Goal: Task Accomplishment & Management: Complete application form

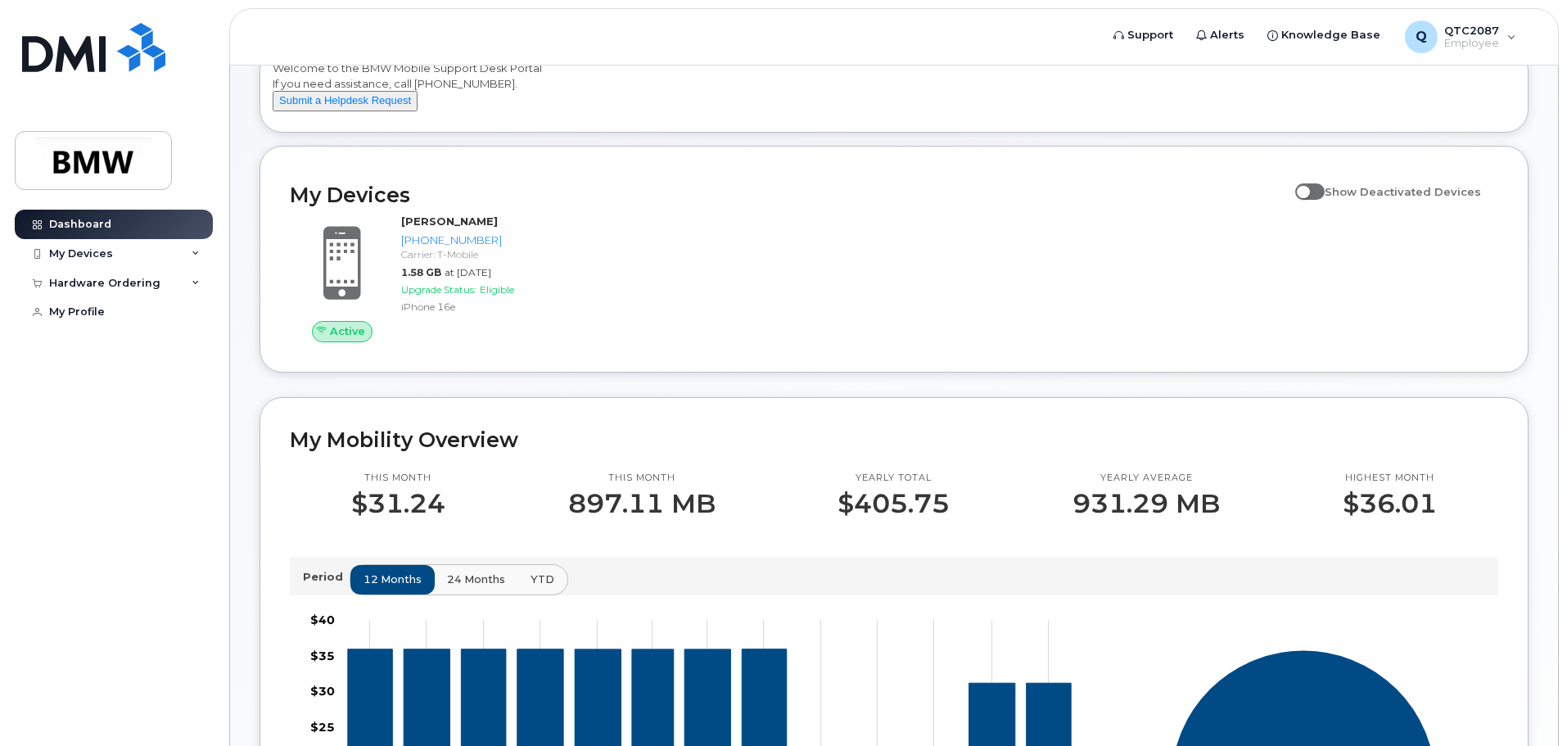
scroll to position [82, 0]
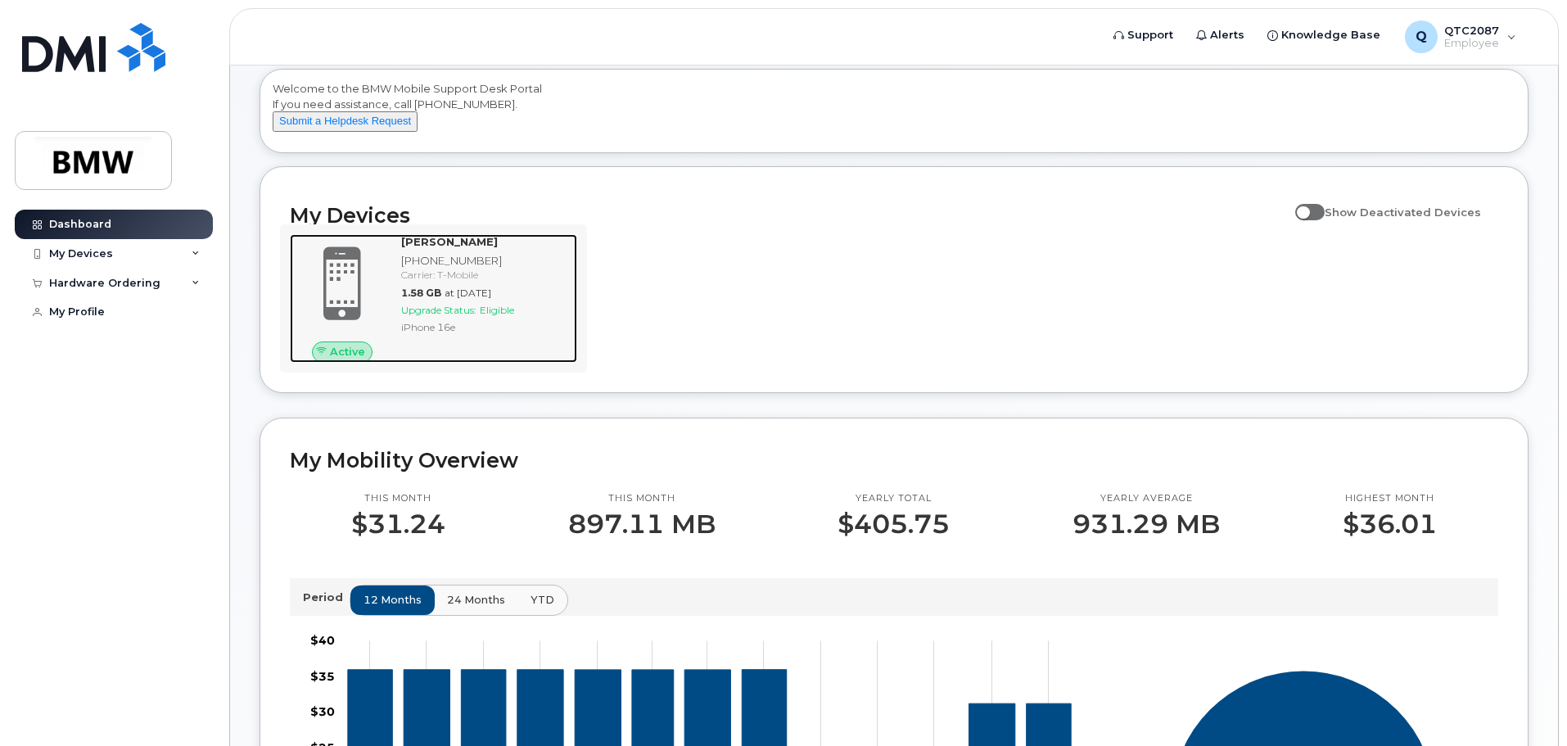
click at [397, 287] on div "Aubrey Howell 864-448-9799 Carrier: T-Mobile 1.58 GB at Sep 01, 2025 Upgrade St…" at bounding box center [486, 298] width 183 height 128
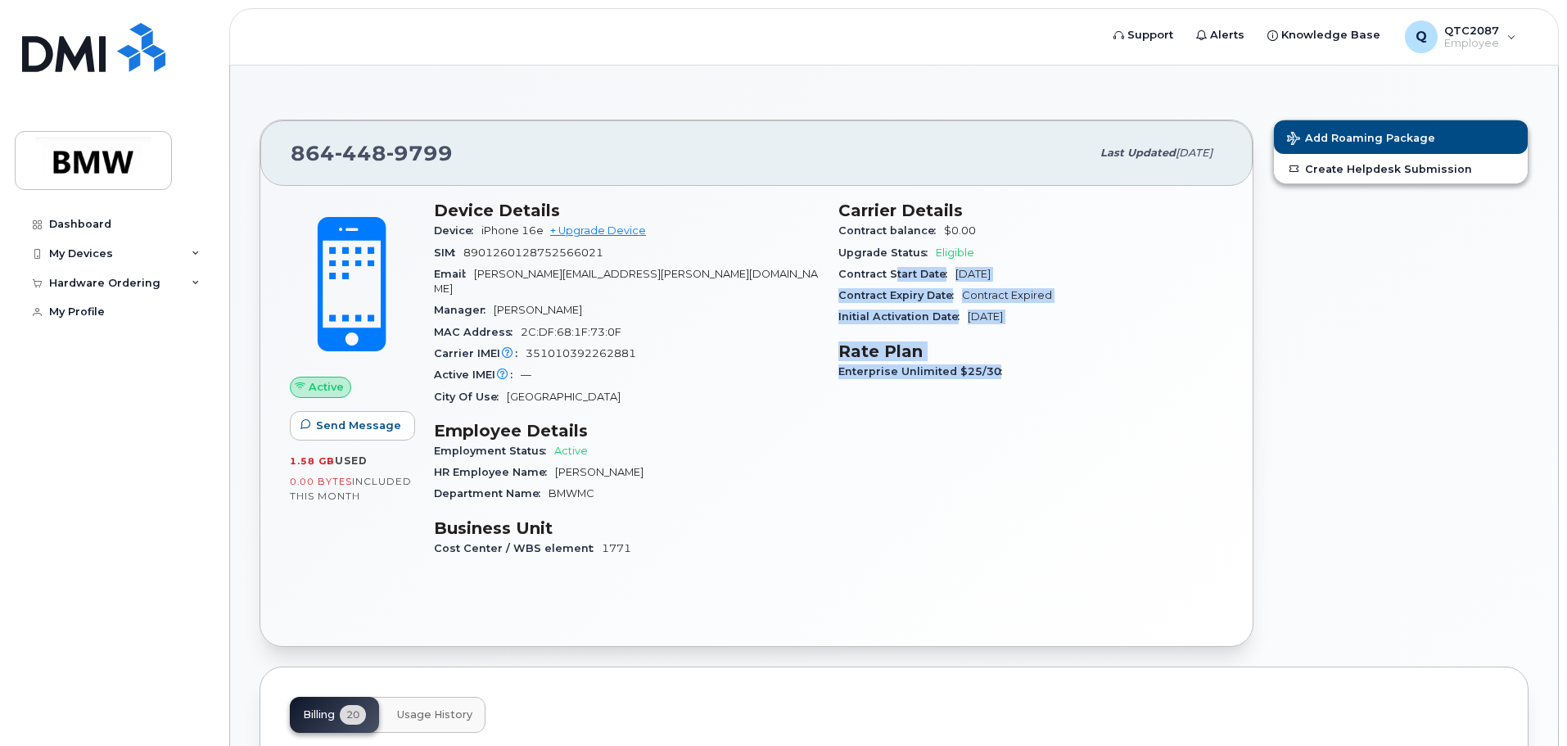
drag, startPoint x: 895, startPoint y: 273, endPoint x: 1026, endPoint y: 360, distance: 158.2
click at [1026, 360] on div "Carrier Details Contract balance $0.00 Upgrade Status Eligible Contract Start D…" at bounding box center [1030, 386] width 404 height 391
click at [931, 430] on div "Carrier Details Contract balance $0.00 Upgrade Status Eligible Contract Start D…" at bounding box center [1030, 386] width 404 height 391
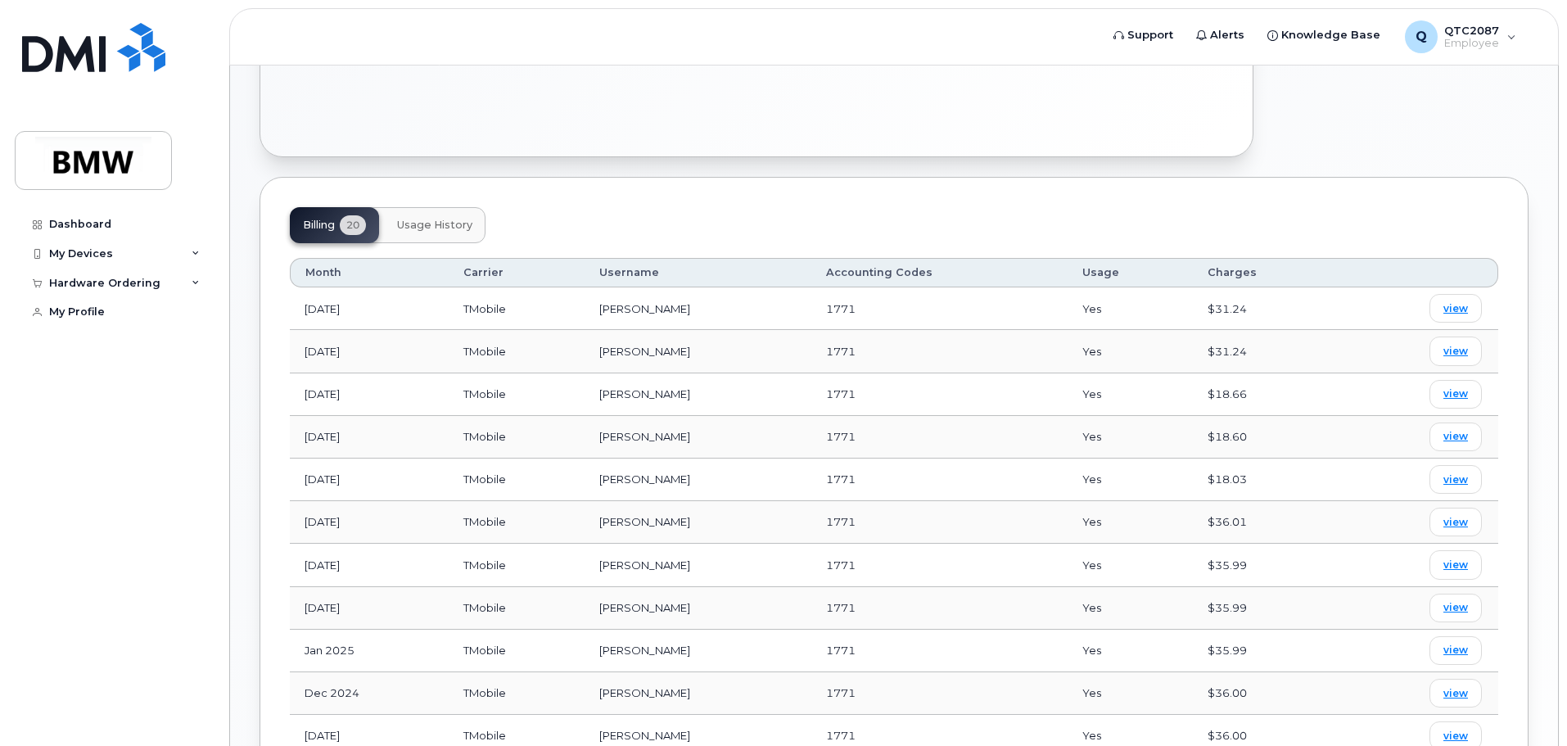
scroll to position [491, 0]
click at [1457, 300] on span "view" at bounding box center [1455, 307] width 25 height 15
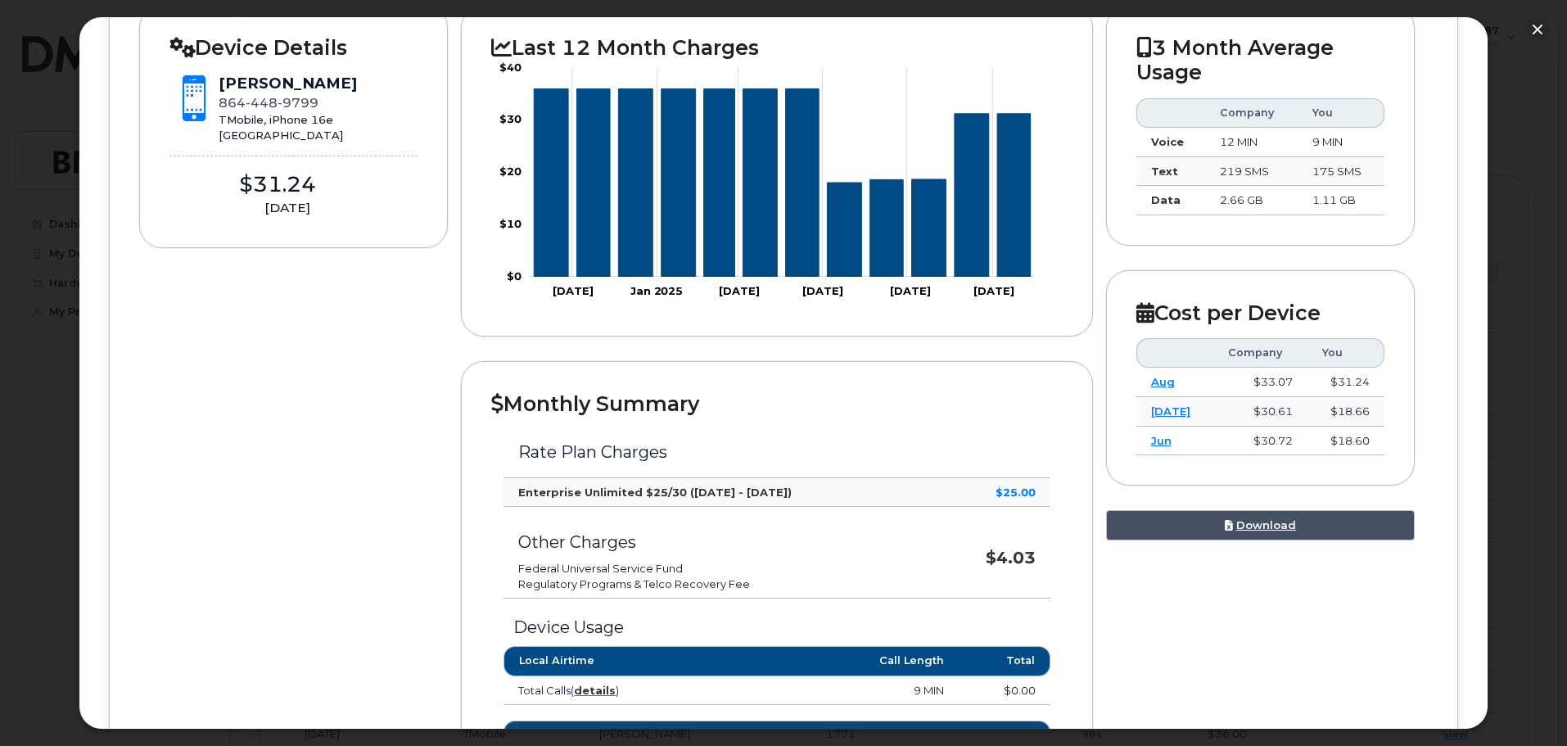
scroll to position [82, 0]
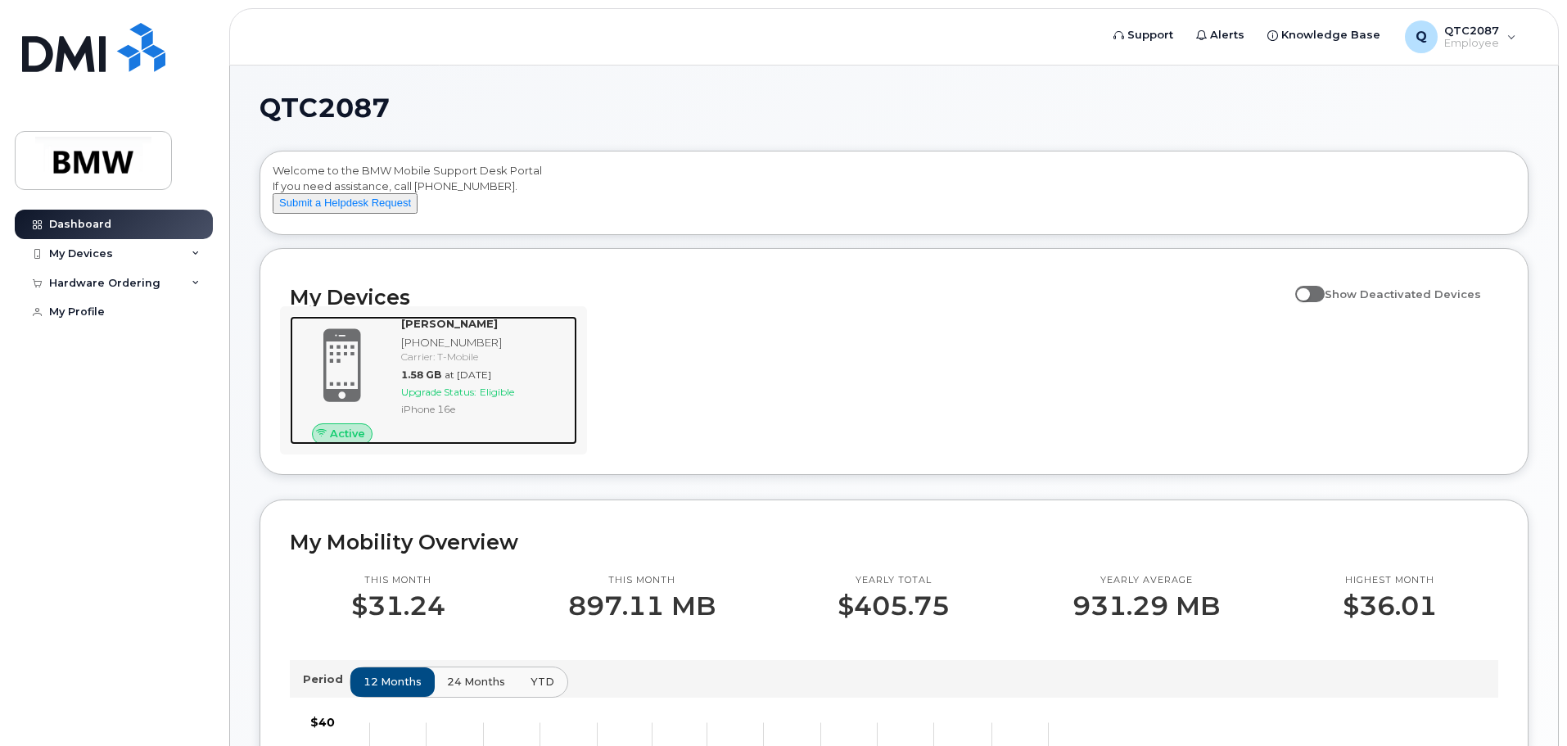
click at [452, 330] on strong "[PERSON_NAME]" at bounding box center [449, 323] width 97 height 13
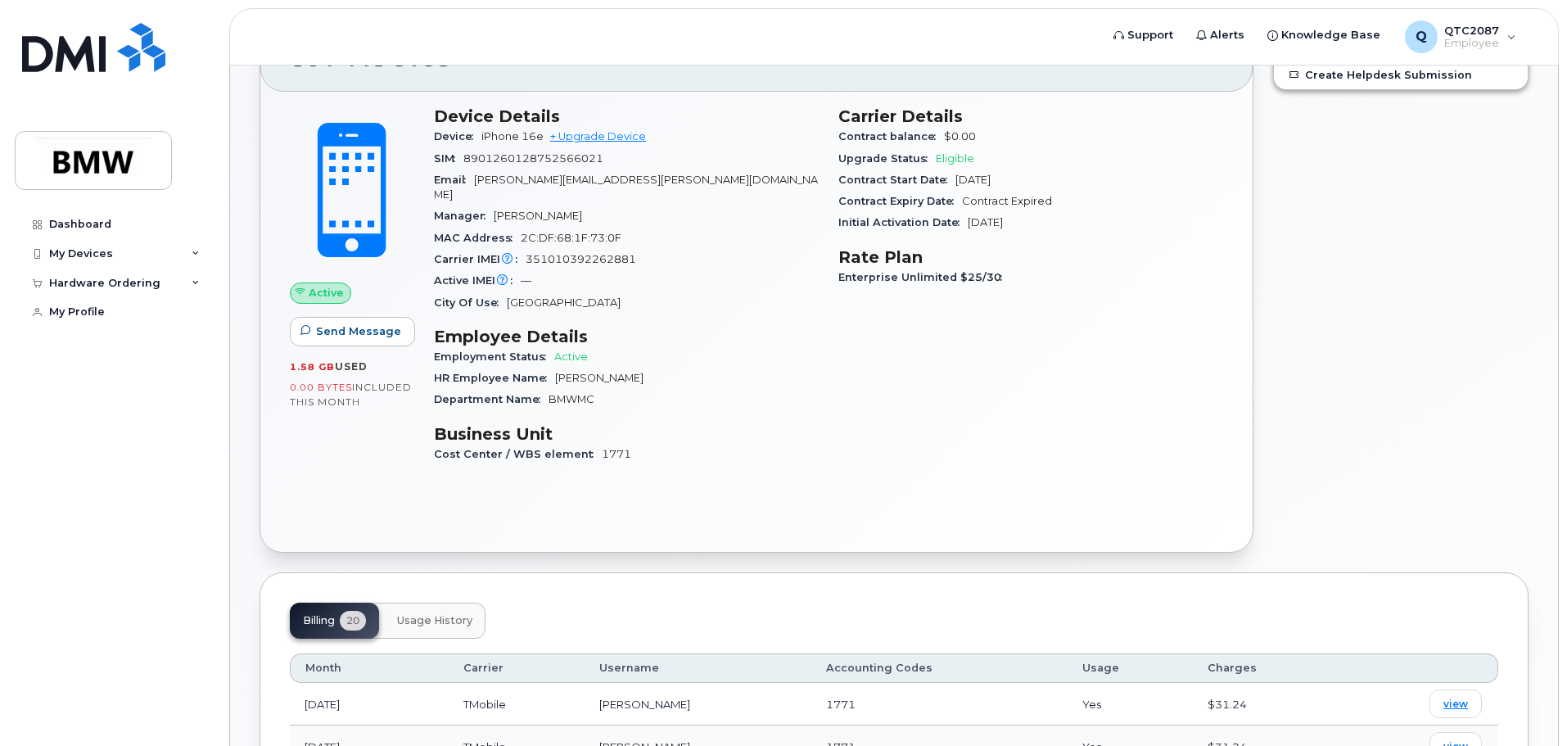
scroll to position [82, 0]
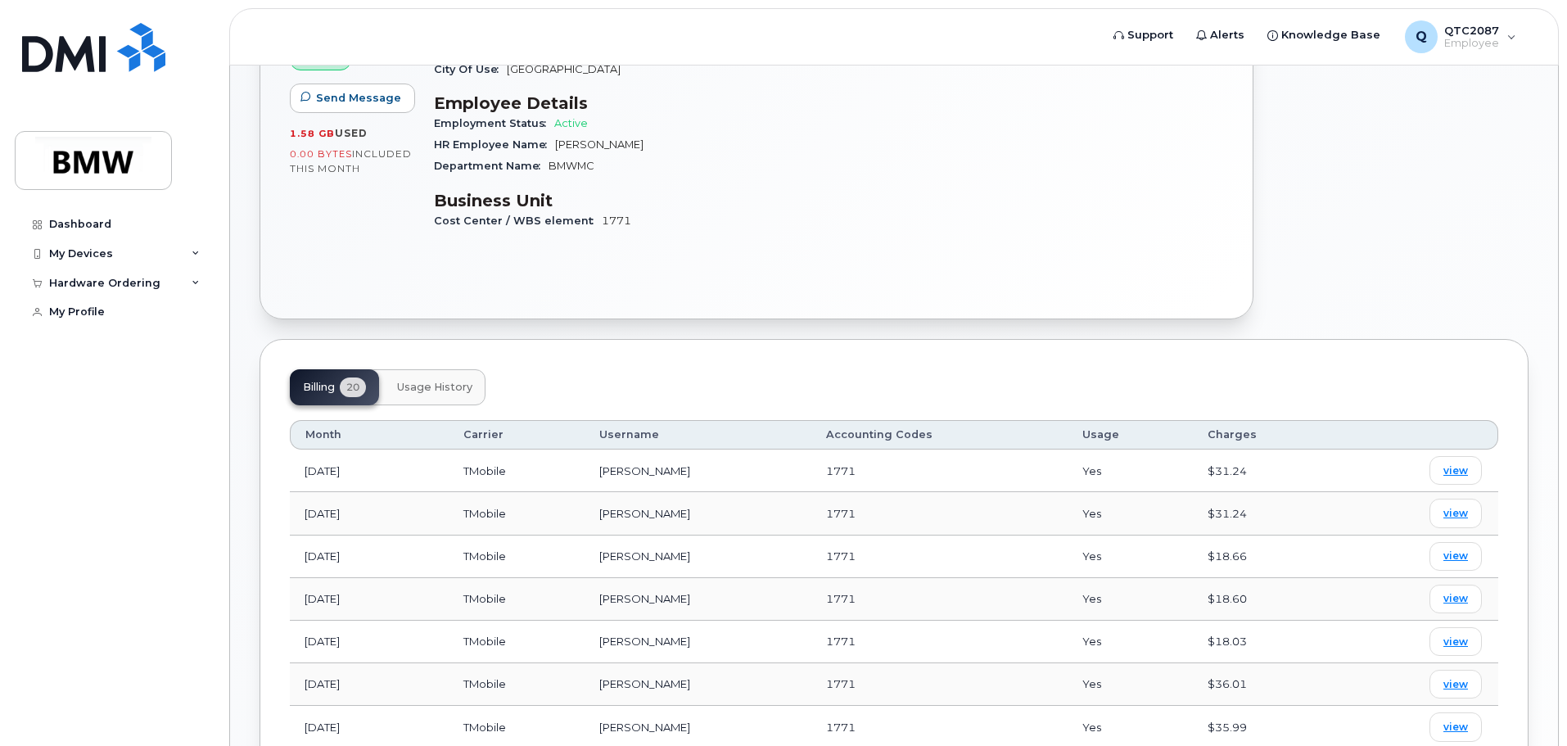
click at [431, 381] on span "Usage History" at bounding box center [434, 387] width 75 height 13
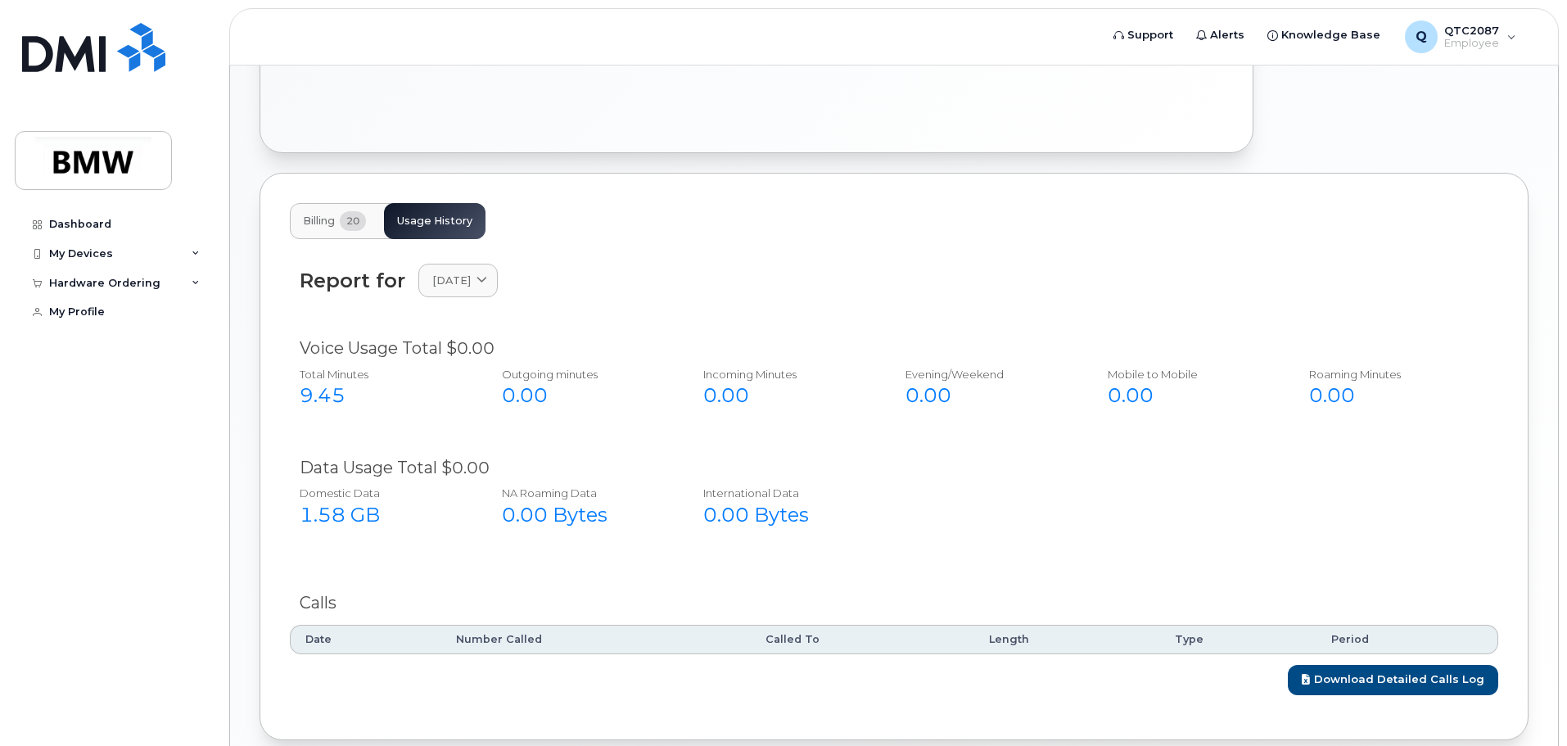
scroll to position [554, 0]
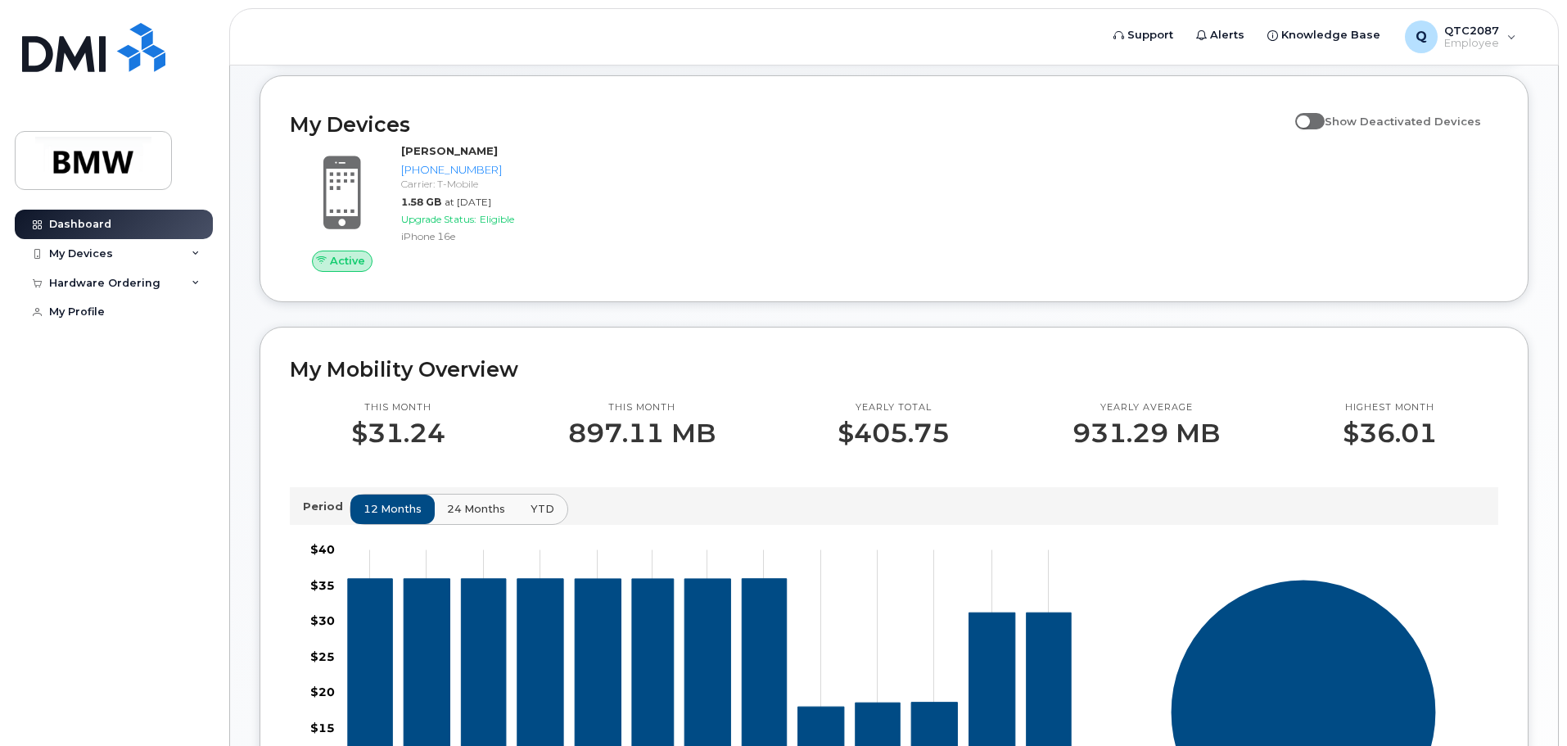
scroll to position [246, 0]
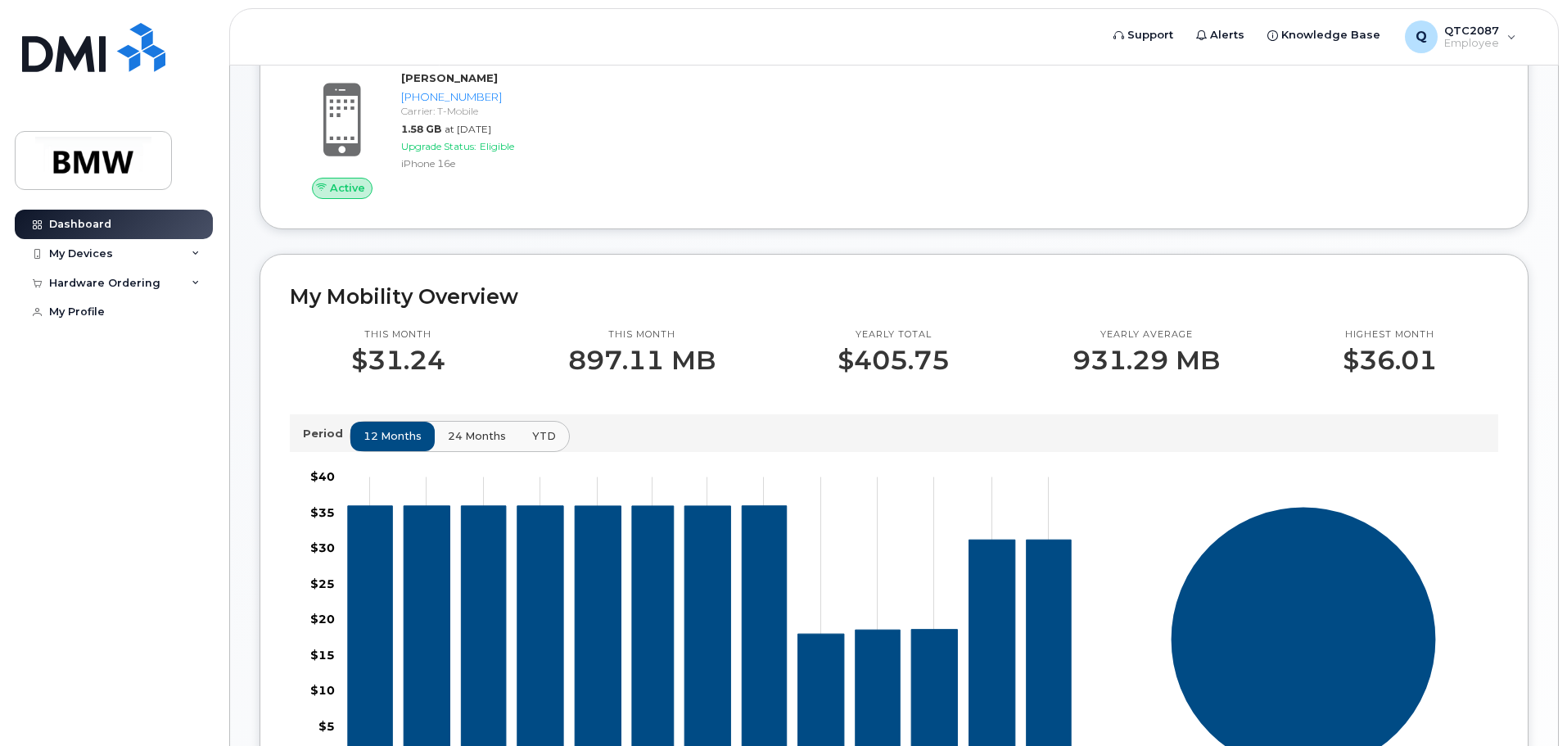
click at [483, 444] on span "24 months" at bounding box center [477, 436] width 58 height 16
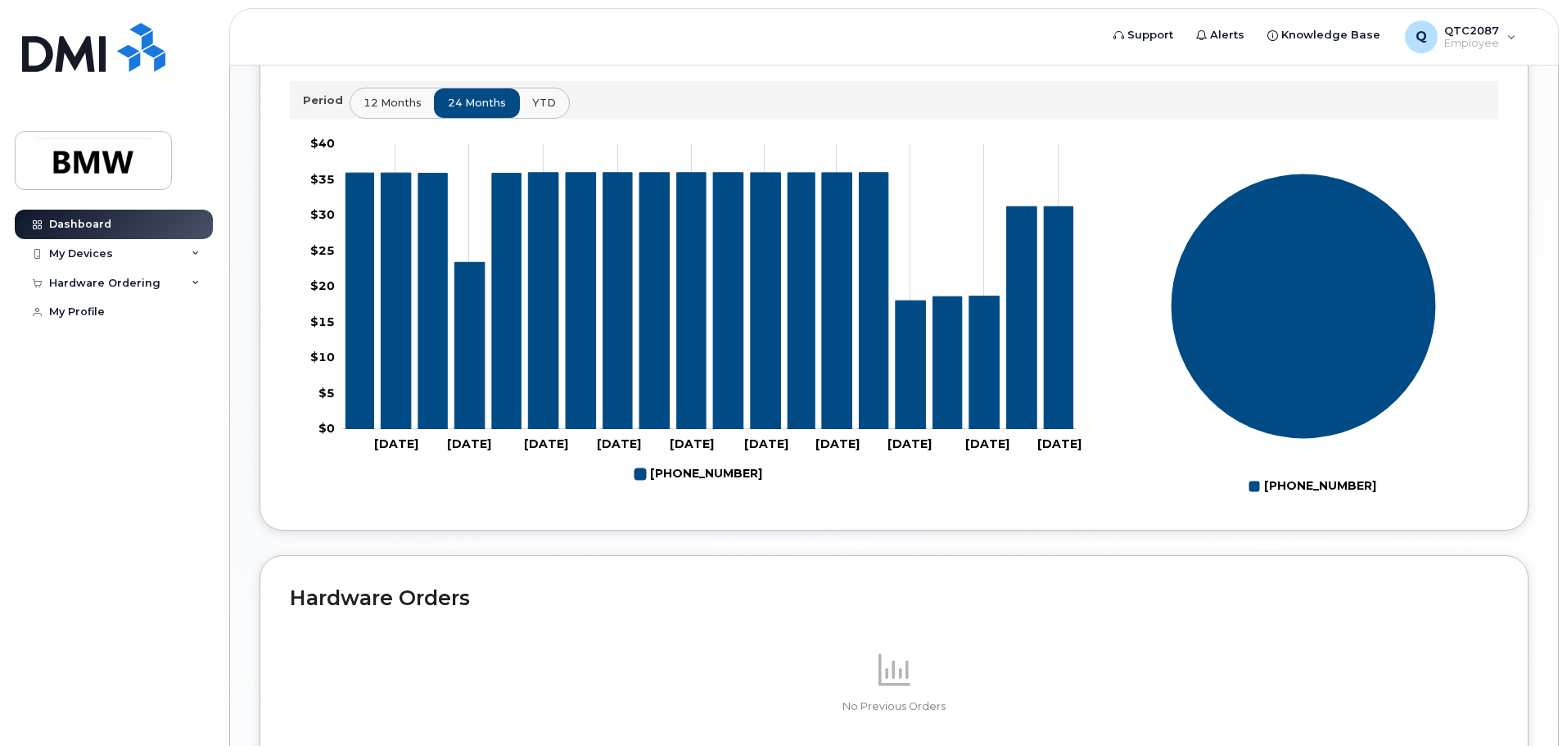
scroll to position [329, 0]
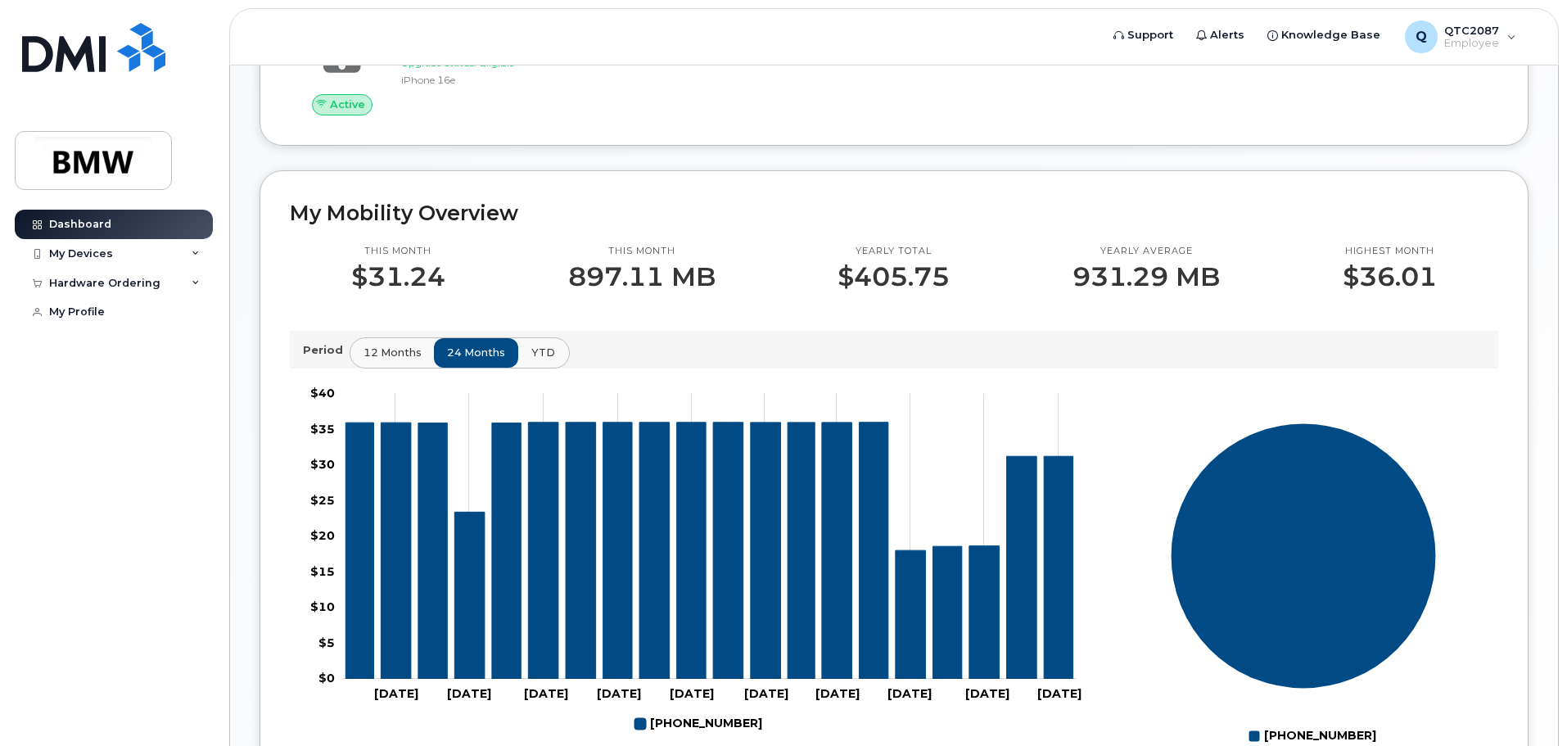
click at [537, 359] on span "YTD" at bounding box center [543, 353] width 24 height 16
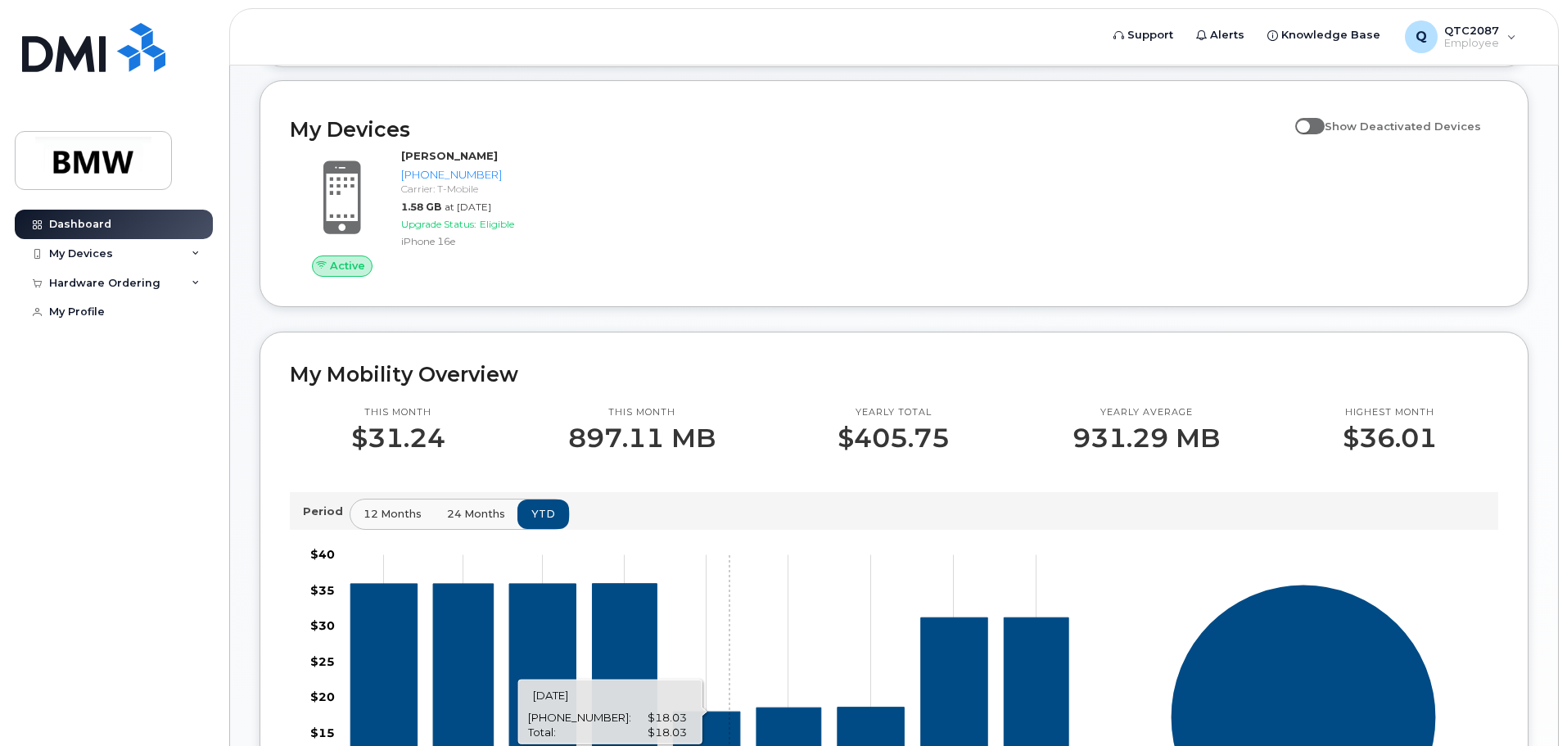
scroll to position [165, 0]
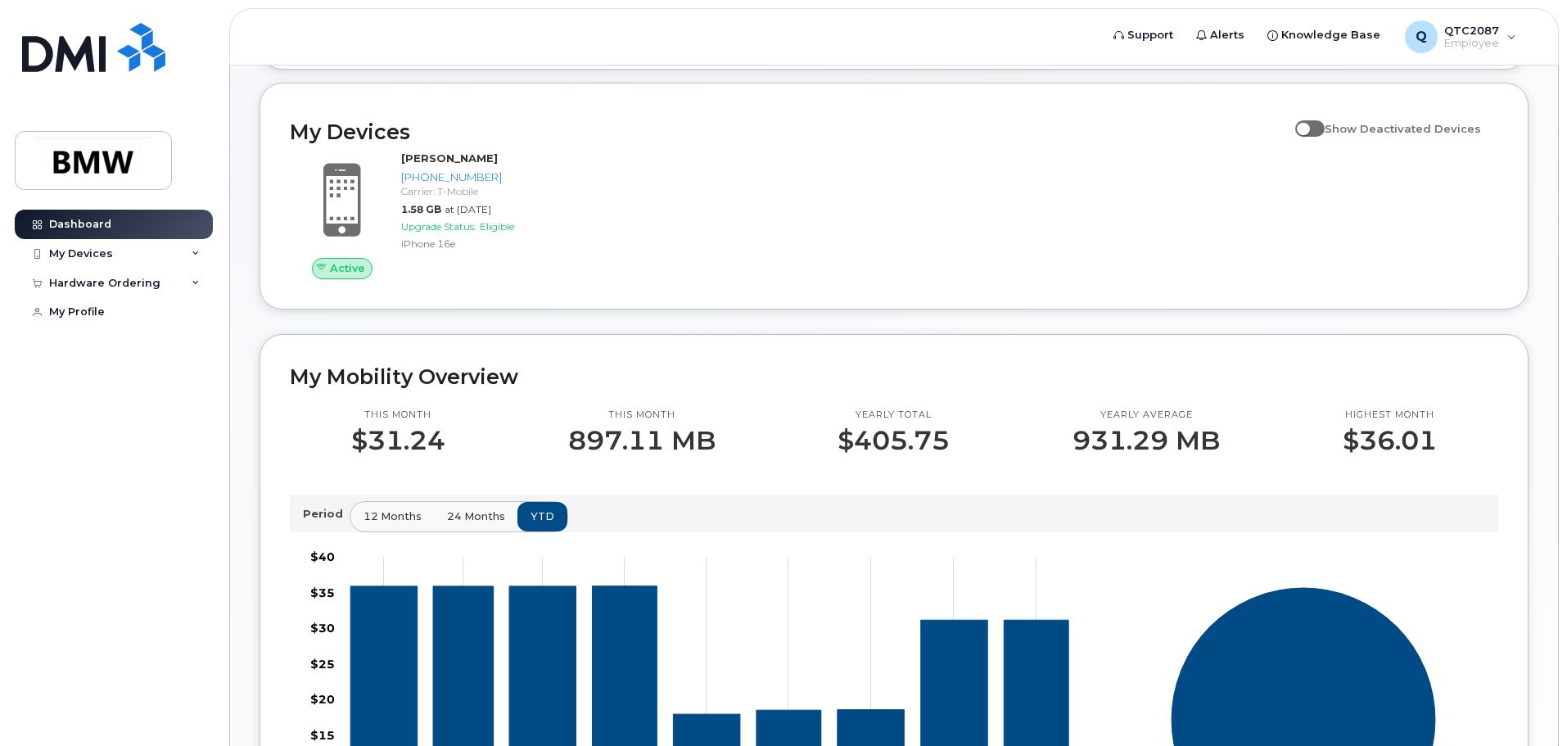
click at [1324, 137] on span at bounding box center [1309, 128] width 29 height 16
click at [1308, 126] on input "Show Deactivated Devices" at bounding box center [1301, 119] width 13 height 13
click at [1320, 137] on span at bounding box center [1309, 128] width 29 height 16
click at [1308, 126] on input "Show Deactivated Devices" at bounding box center [1301, 119] width 13 height 13
checkbox input "false"
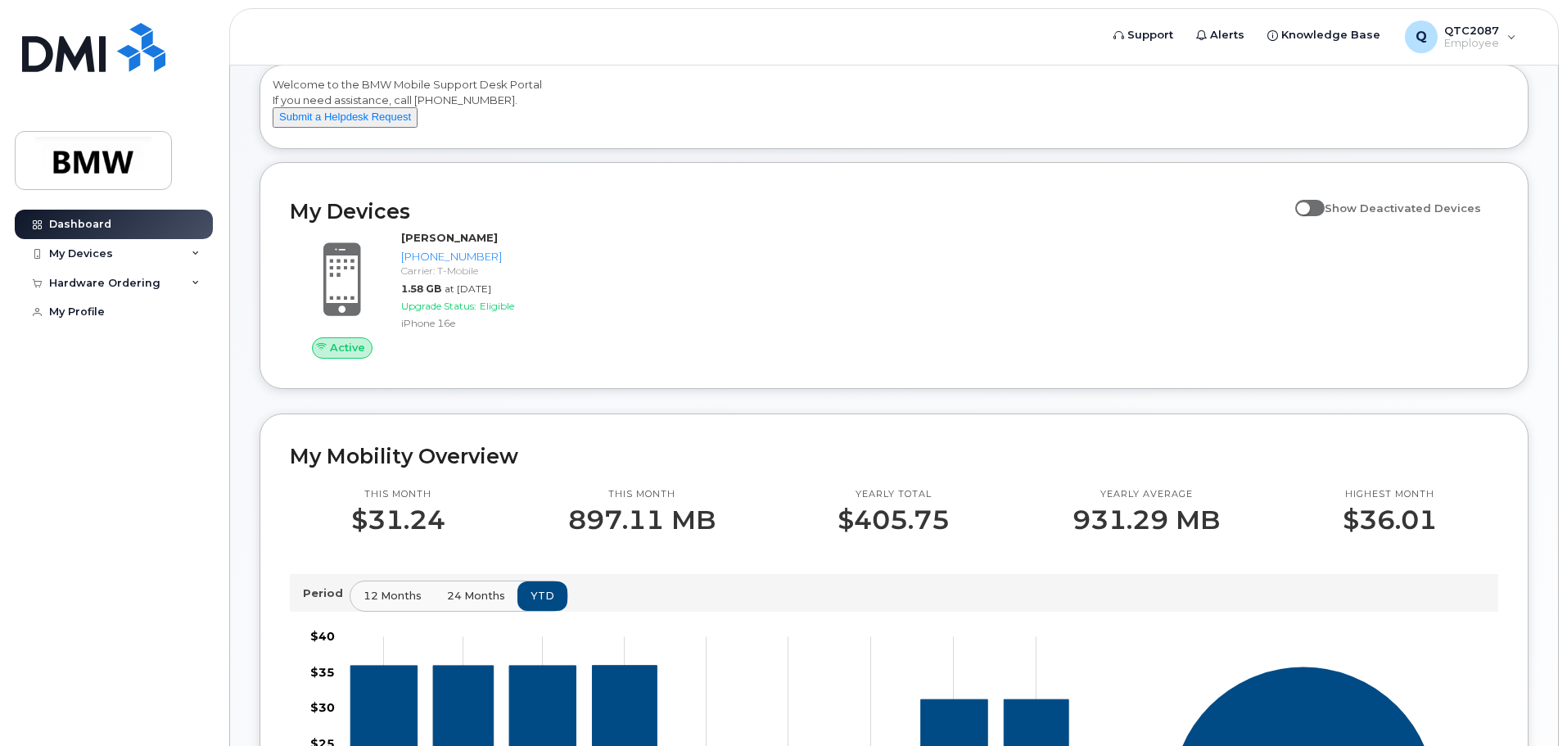
scroll to position [0, 0]
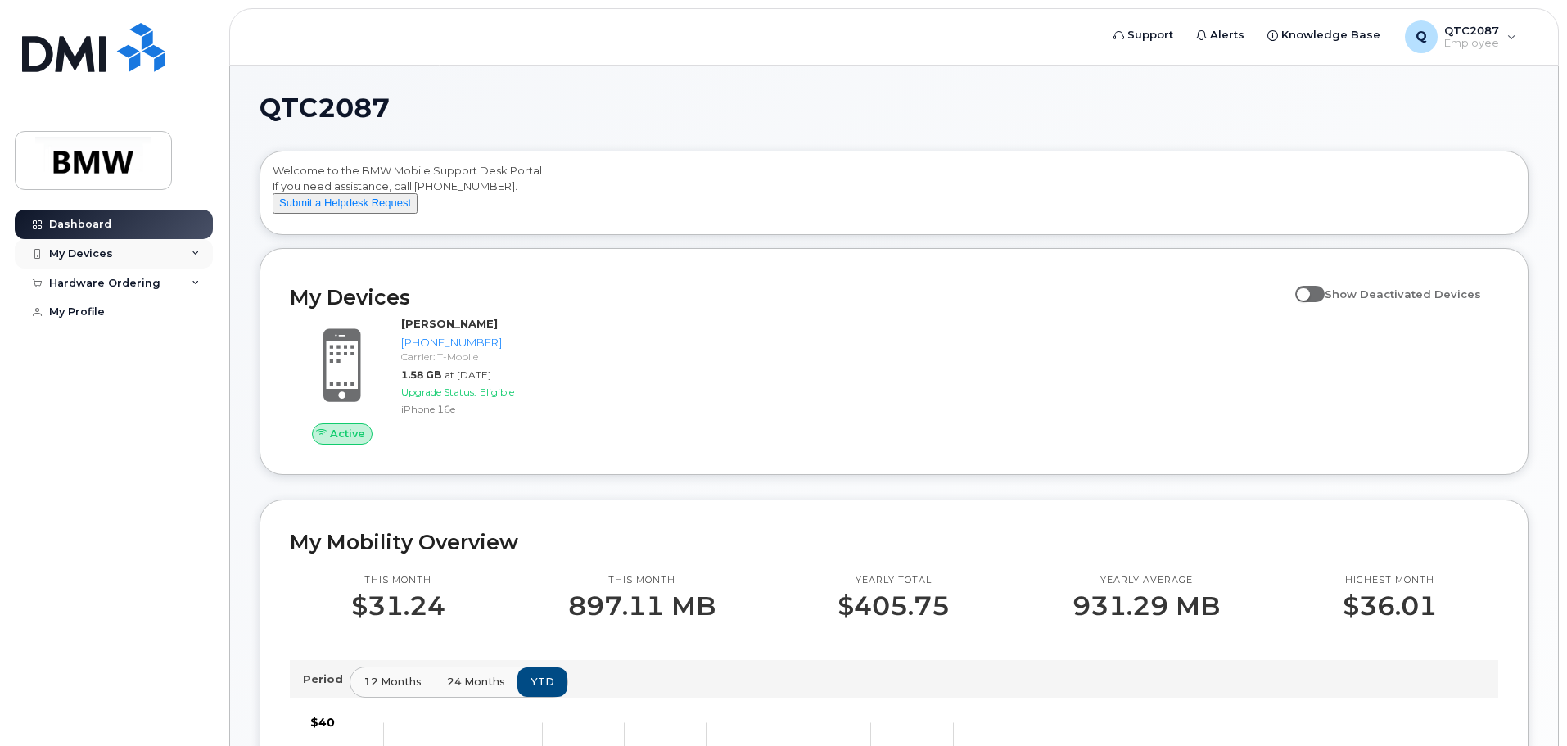
click at [196, 253] on icon at bounding box center [196, 254] width 8 height 8
click at [83, 315] on div "My Profile" at bounding box center [77, 311] width 56 height 13
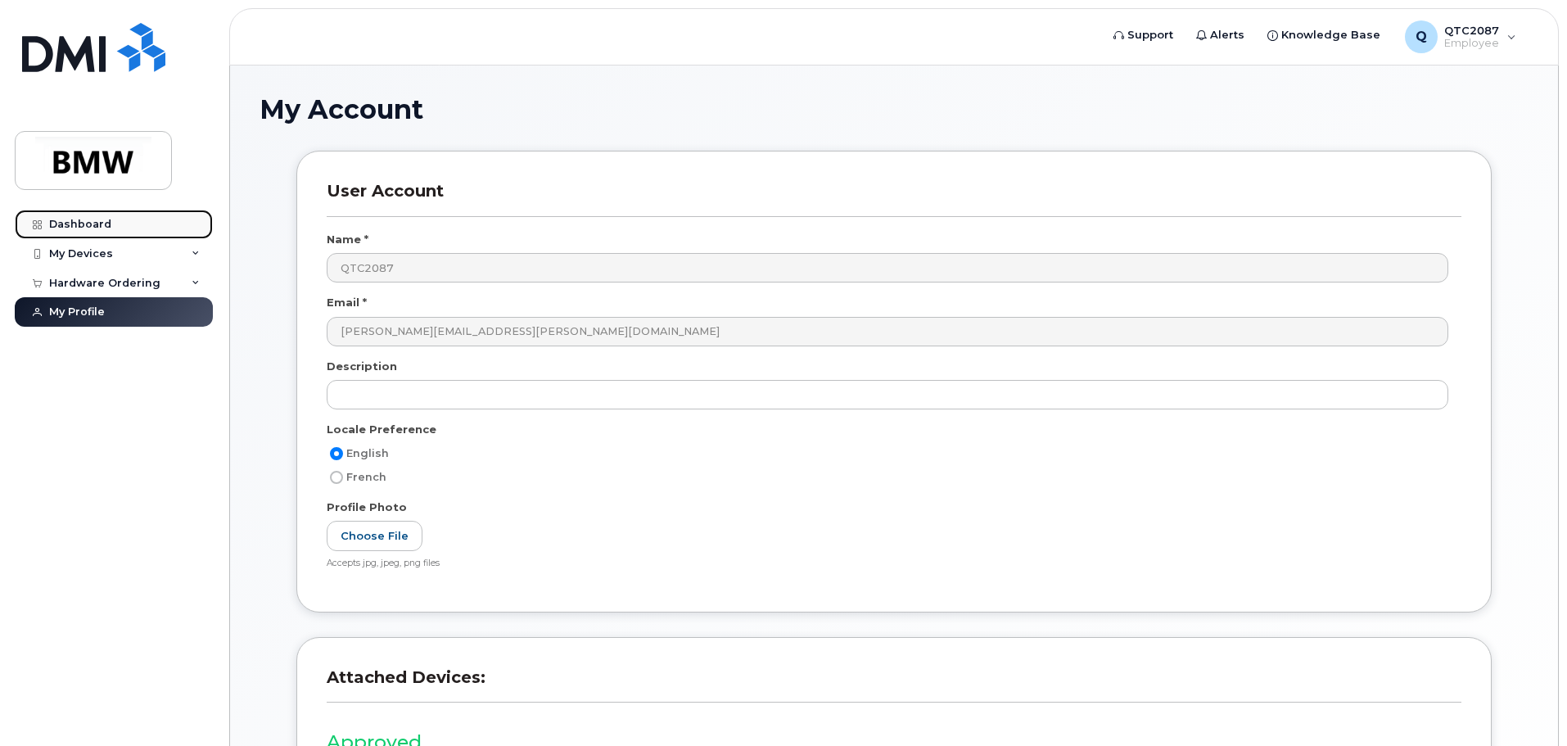
click at [79, 223] on div "Dashboard" at bounding box center [80, 224] width 62 height 13
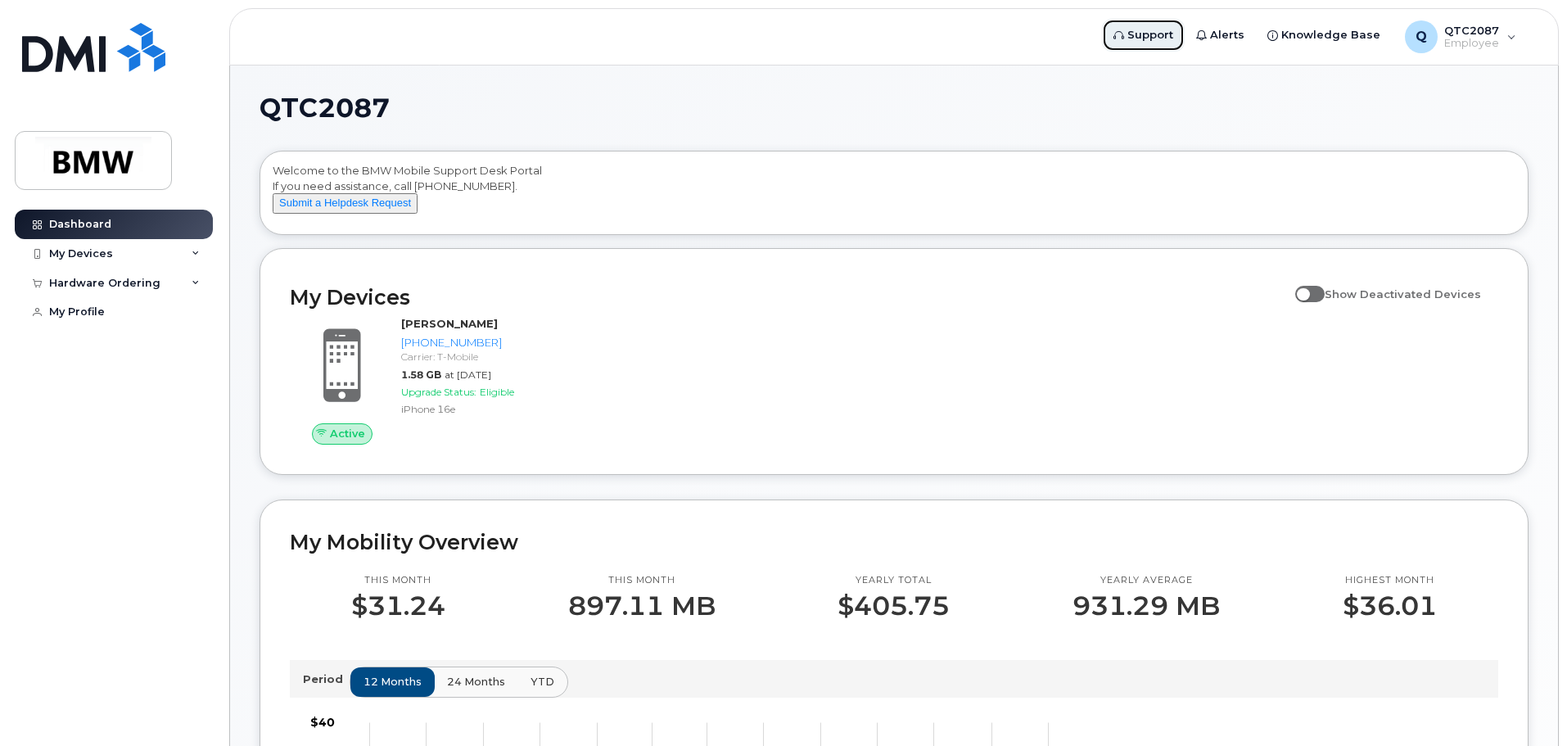
click at [1142, 34] on span "Support" at bounding box center [1150, 35] width 46 height 16
click at [362, 214] on button "Submit a Helpdesk Request" at bounding box center [345, 203] width 145 height 20
